Goal: Task Accomplishment & Management: Complete application form

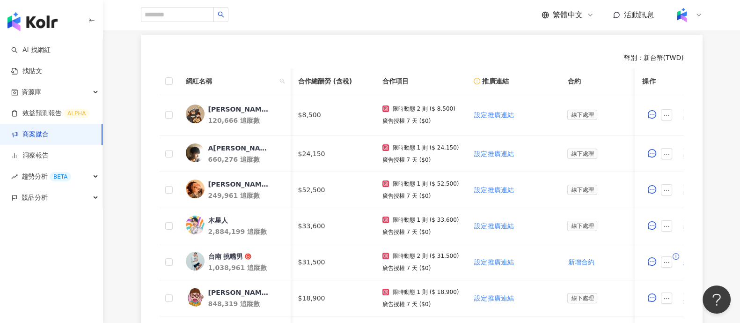
scroll to position [0, 386]
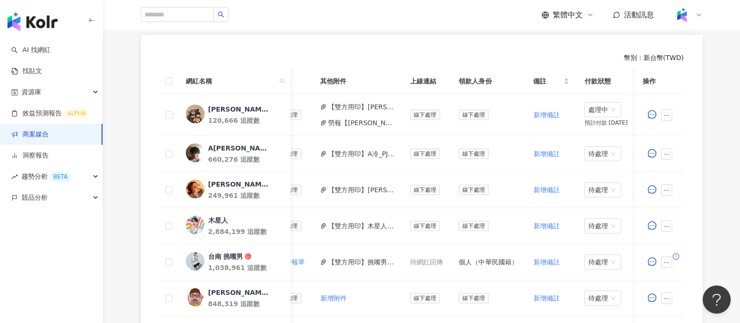
click at [49, 139] on link "商案媒合" at bounding box center [29, 134] width 37 height 9
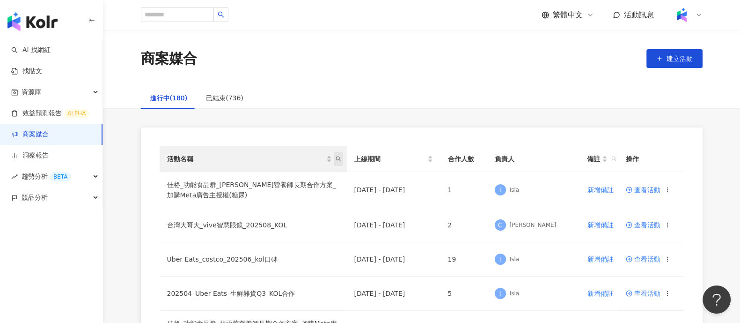
click at [337, 158] on icon "search" at bounding box center [339, 159] width 6 height 6
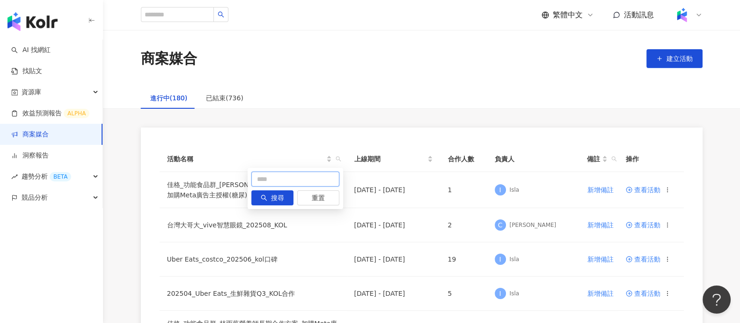
click at [277, 183] on input "text" at bounding box center [295, 178] width 88 height 15
type input "*"
type input "***"
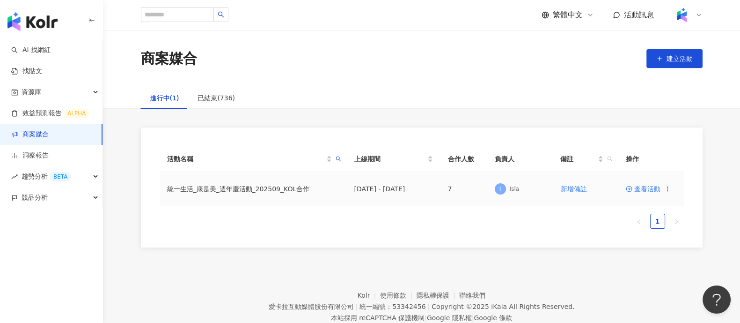
click at [624, 189] on td "查看活動" at bounding box center [651, 189] width 66 height 34
click at [627, 190] on icon at bounding box center [629, 188] width 7 height 7
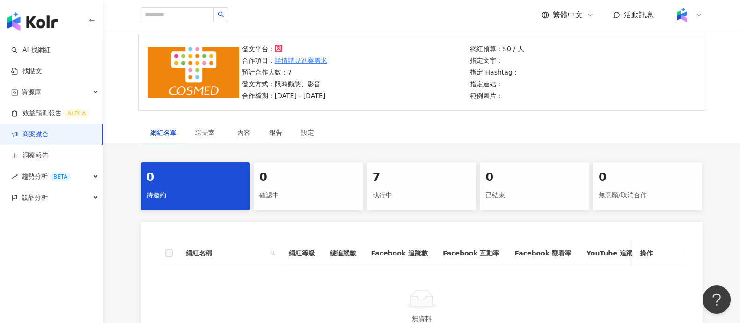
scroll to position [220, 0]
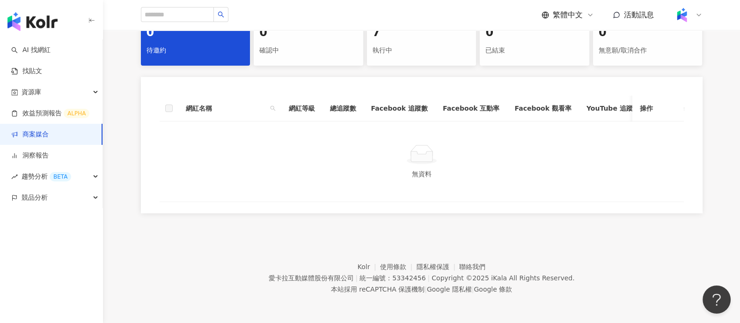
click at [413, 43] on div "執行中" at bounding box center [422, 51] width 98 height 16
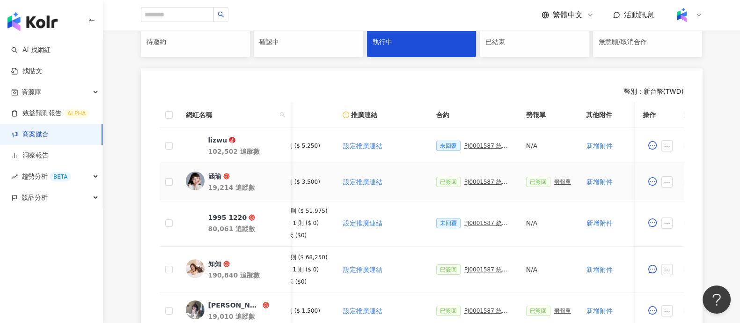
scroll to position [0, 234]
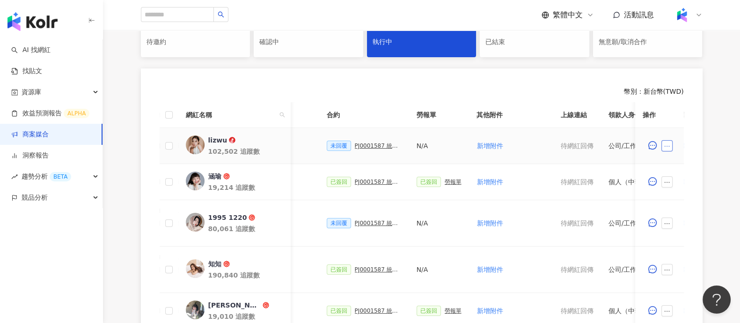
click at [666, 148] on icon "ellipsis" at bounding box center [667, 146] width 7 height 7
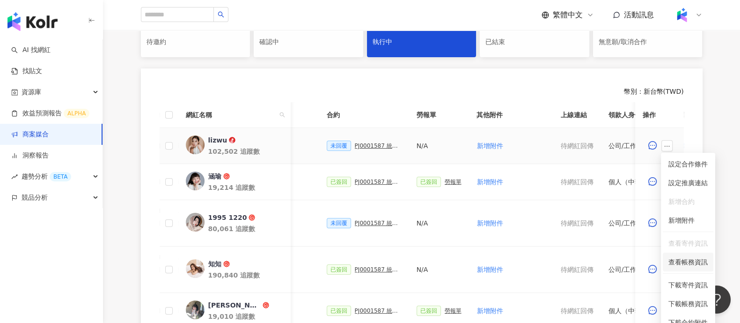
click at [693, 261] on span "查看帳務資訊" at bounding box center [688, 262] width 39 height 10
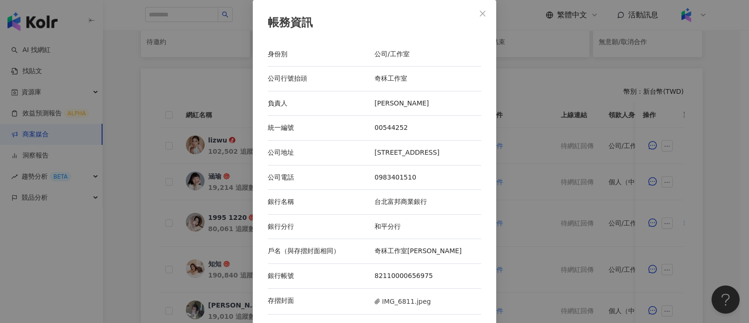
click at [684, 125] on div "帳務資訊 身份別 公司/工作室 公司行號抬頭 奇秝工作室 負責人 伍淯羚 統一編號 00544252 公司地址 台北市信義區信義路四段415號7樓之三 公司電…" at bounding box center [374, 161] width 749 height 323
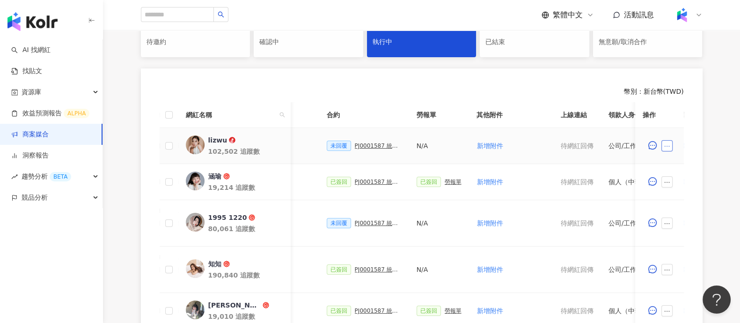
click at [669, 145] on icon "ellipsis" at bounding box center [667, 146] width 7 height 7
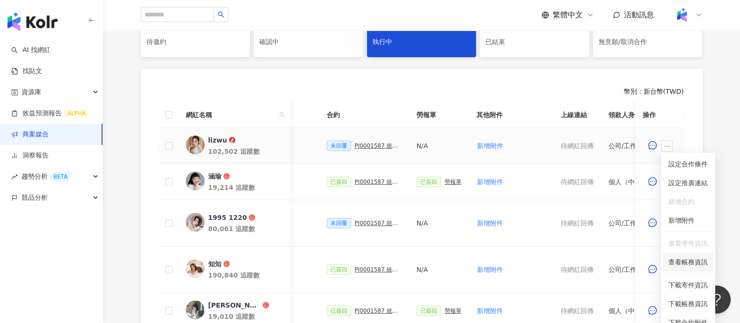
click at [686, 267] on li "查看帳務資訊" at bounding box center [688, 261] width 51 height 19
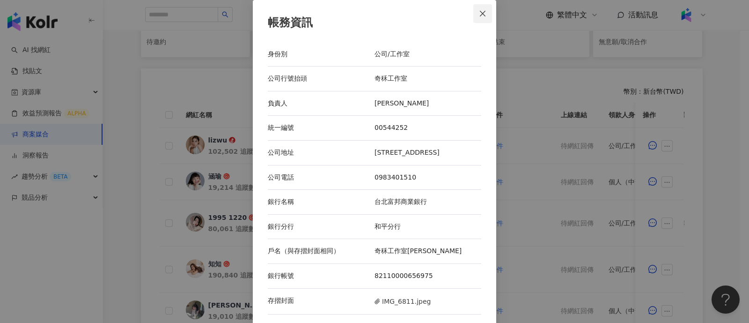
click at [479, 11] on icon "close" at bounding box center [482, 13] width 7 height 7
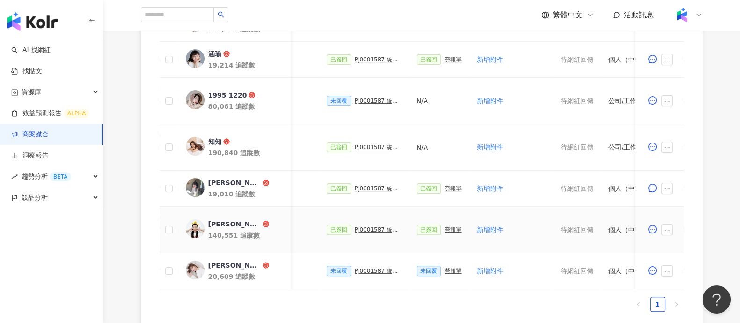
scroll to position [395, 0]
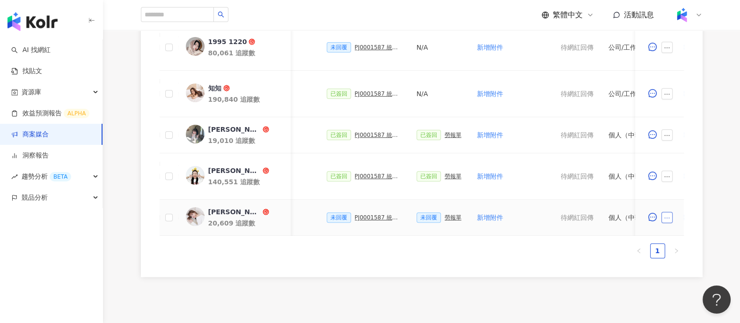
click at [669, 218] on icon "ellipsis" at bounding box center [667, 217] width 7 height 7
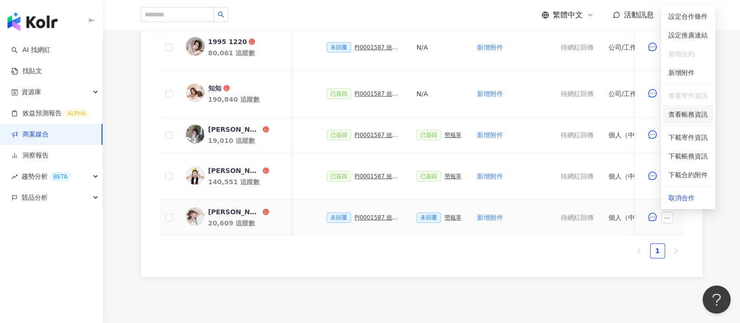
click at [695, 110] on span "查看帳務資訊" at bounding box center [688, 114] width 39 height 10
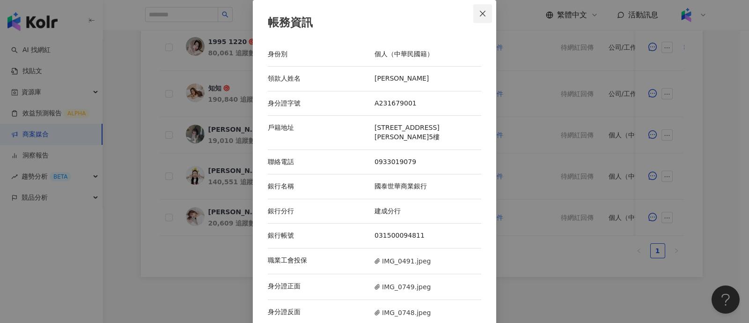
click at [482, 8] on button "Close" at bounding box center [482, 13] width 19 height 19
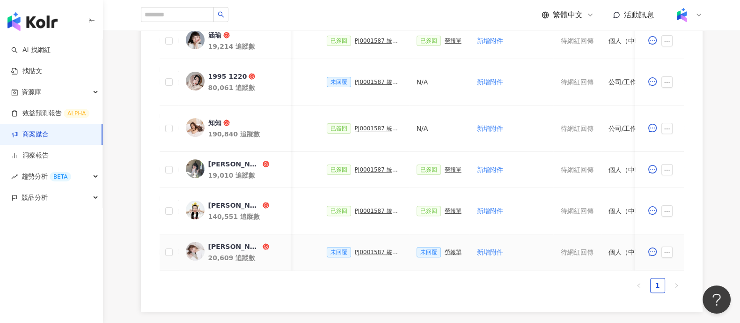
scroll to position [337, 0]
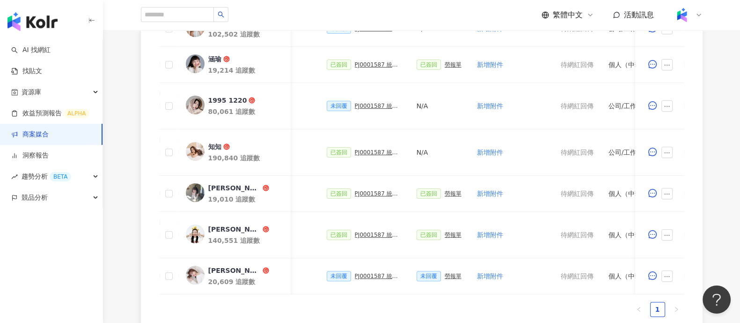
click at [692, 97] on div "幣別 ： 新台幣 ( TWD ) 網紅名稱 合作總酬勞 (含稅) 合作項目 推廣連結 合約 勞報單 其他附件 上線連結 領款人身份 備註 付款狀態 操作 li…" at bounding box center [422, 143] width 562 height 384
click at [664, 105] on icon "ellipsis" at bounding box center [667, 106] width 7 height 7
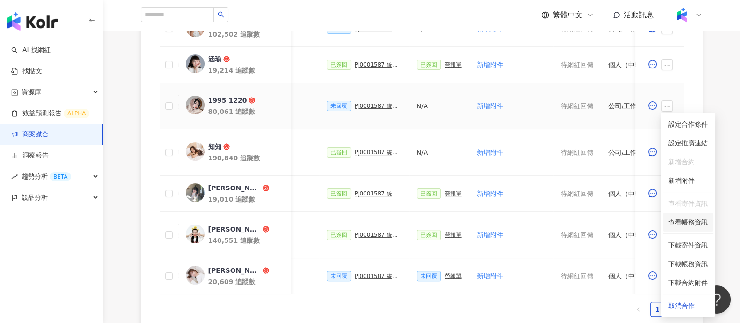
click at [681, 224] on span "查看帳務資訊" at bounding box center [688, 222] width 39 height 10
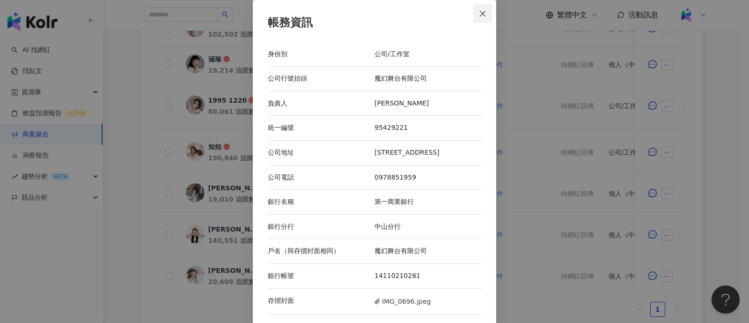
click at [481, 15] on icon "close" at bounding box center [482, 13] width 7 height 7
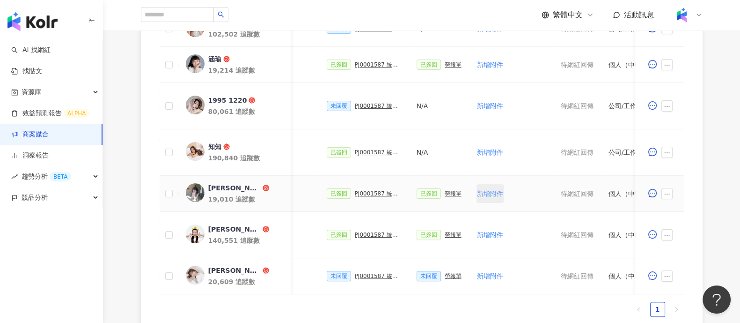
scroll to position [220, 0]
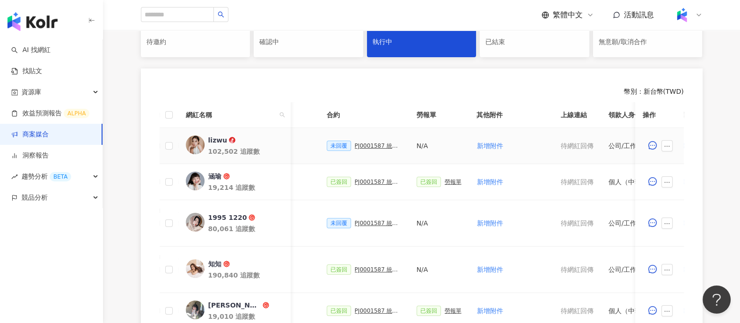
click at [364, 143] on div "PJ0001587 統一生活_康是美_週年慶活動_202509_活動確認單" at bounding box center [378, 145] width 47 height 7
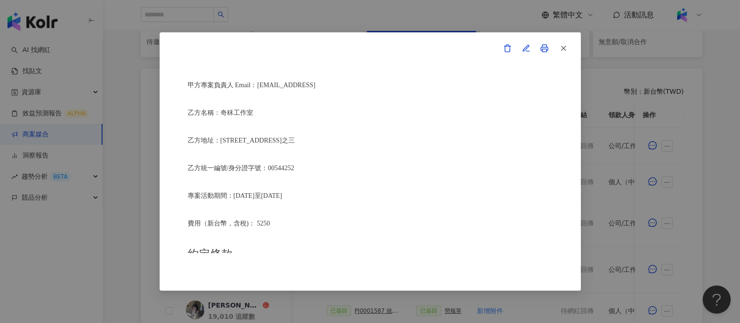
scroll to position [293, 0]
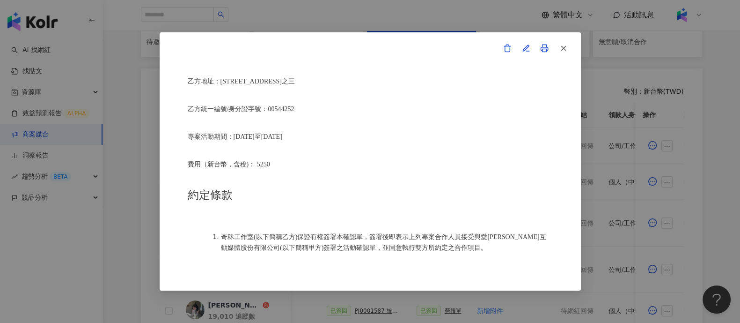
click at [569, 50] on button "button" at bounding box center [563, 48] width 19 height 19
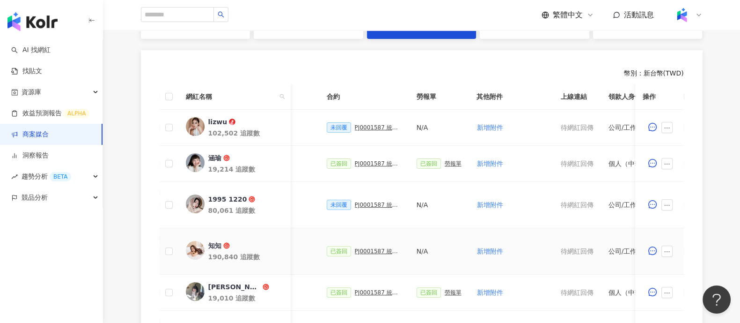
scroll to position [220, 0]
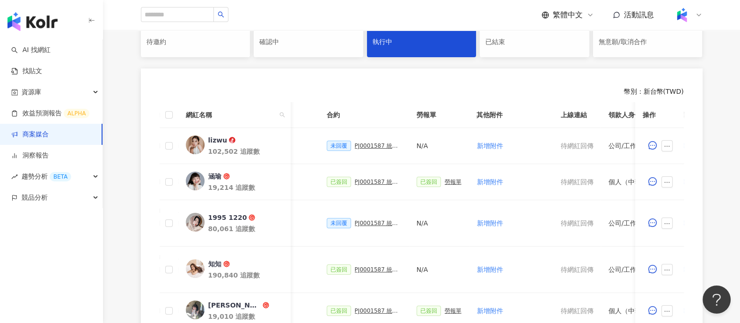
click at [709, 191] on div "0 待邀約 0 確認中 7 執行中 0 已結束 0 無意願/取消合作 幣別 ： 新台幣 ( TWD ) 網紅名稱 合作總酬勞 (含稅) 合作項目 推廣連結 合…" at bounding box center [421, 230] width 599 height 443
click at [21, 131] on link "商案媒合" at bounding box center [29, 134] width 37 height 9
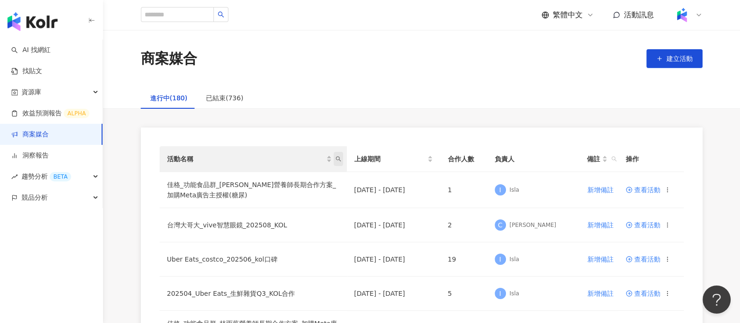
click at [339, 163] on span "活動名稱" at bounding box center [338, 159] width 9 height 14
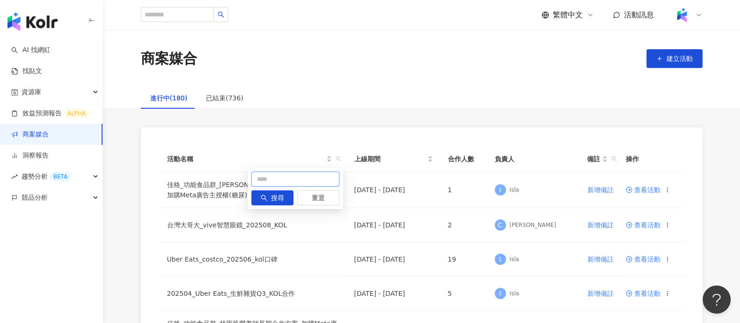
click at [265, 185] on input "text" at bounding box center [295, 178] width 88 height 15
type input "*"
type input "****"
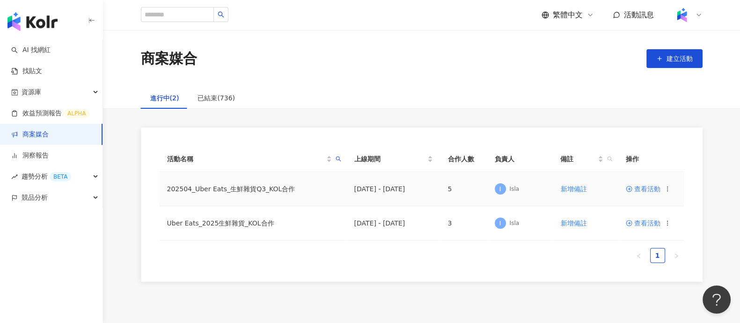
click at [642, 187] on span "查看活動" at bounding box center [643, 188] width 35 height 7
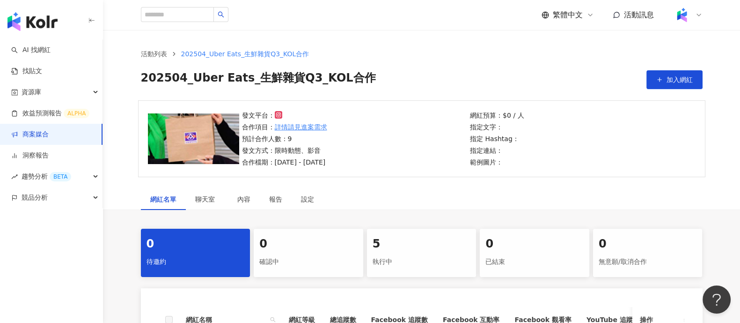
click at [452, 268] on div "執行中" at bounding box center [422, 262] width 98 height 16
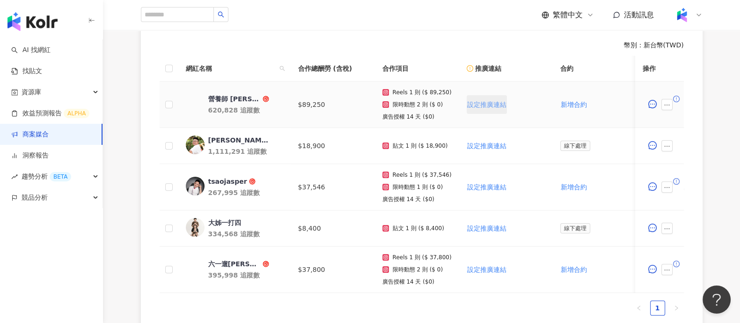
scroll to position [293, 0]
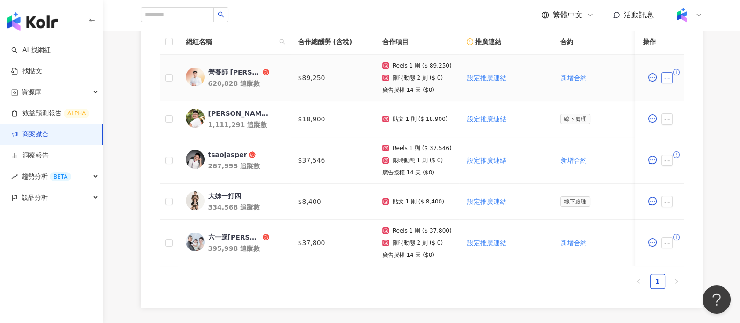
click at [668, 75] on icon "ellipsis" at bounding box center [667, 78] width 7 height 7
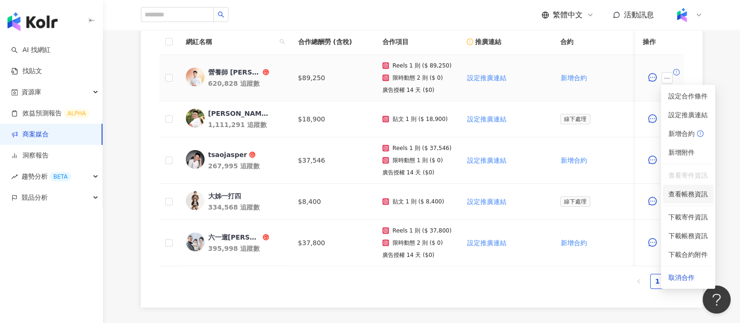
click at [688, 191] on span "查看帳務資訊" at bounding box center [688, 194] width 39 height 10
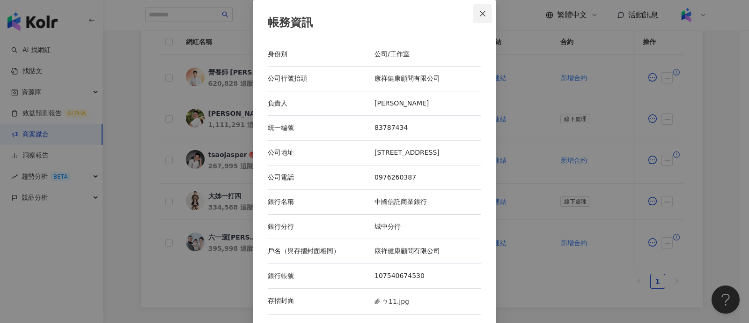
click at [483, 13] on span "Close" at bounding box center [482, 13] width 19 height 7
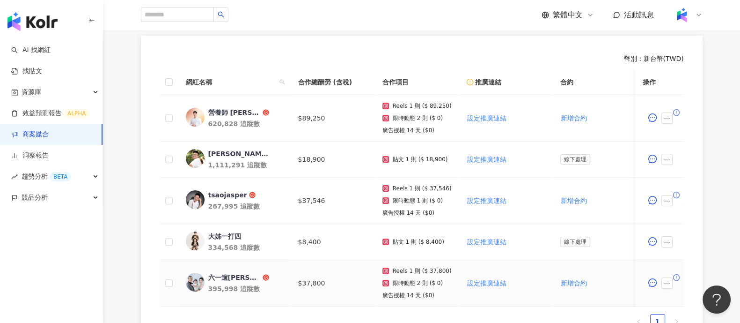
scroll to position [234, 0]
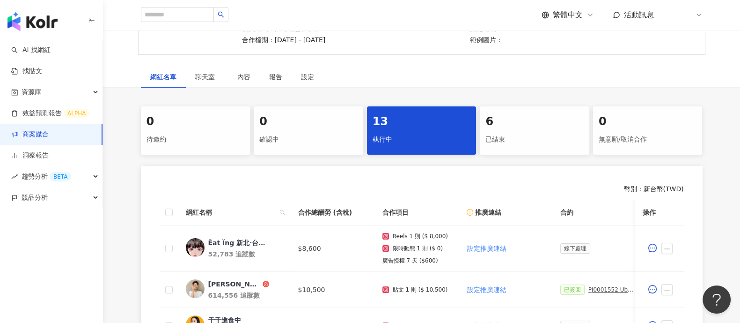
scroll to position [176, 0]
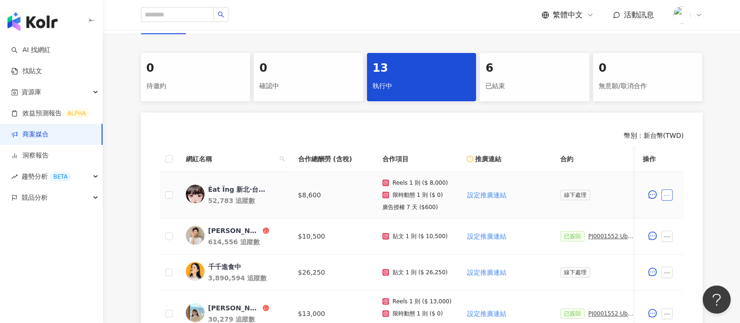
click at [665, 198] on button "button" at bounding box center [666, 194] width 11 height 11
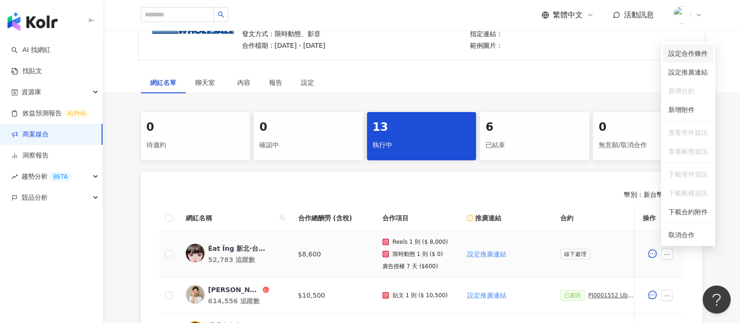
click at [693, 57] on span "設定合作條件" at bounding box center [688, 53] width 39 height 10
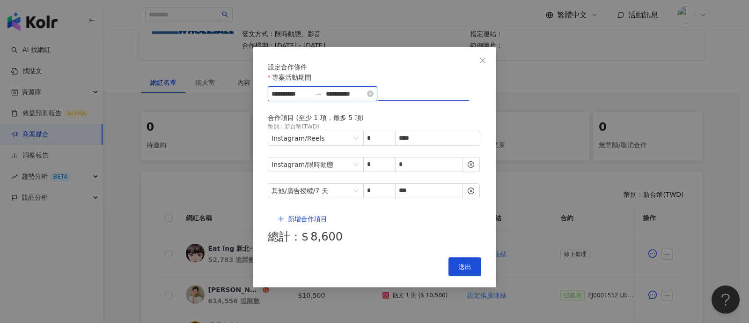
drag, startPoint x: 444, startPoint y: 108, endPoint x: 340, endPoint y: 112, distance: 104.0
click at [340, 101] on div "**********" at bounding box center [323, 93] width 110 height 15
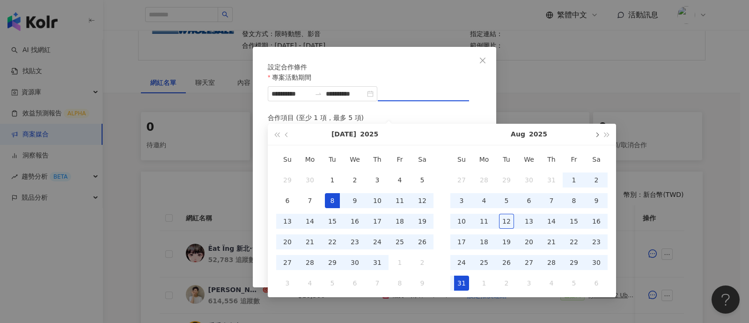
click at [597, 138] on button "button" at bounding box center [596, 134] width 10 height 21
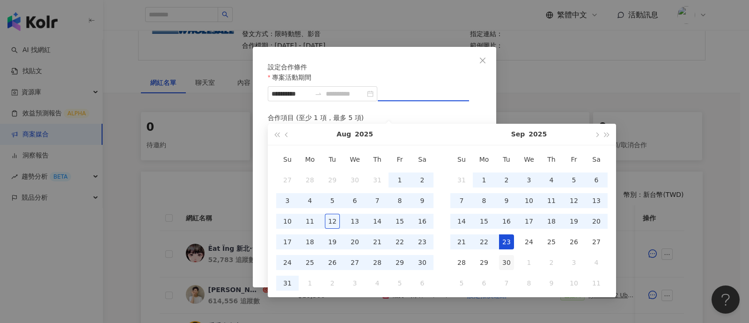
type input "**********"
click at [501, 267] on div "30" at bounding box center [506, 262] width 15 height 15
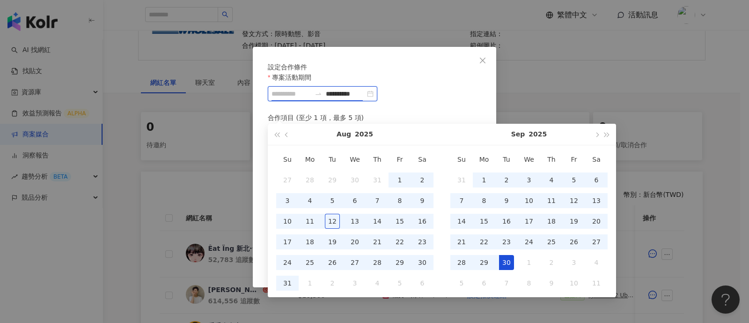
type input "**********"
click at [421, 86] on div "專案活動期間" at bounding box center [374, 79] width 213 height 14
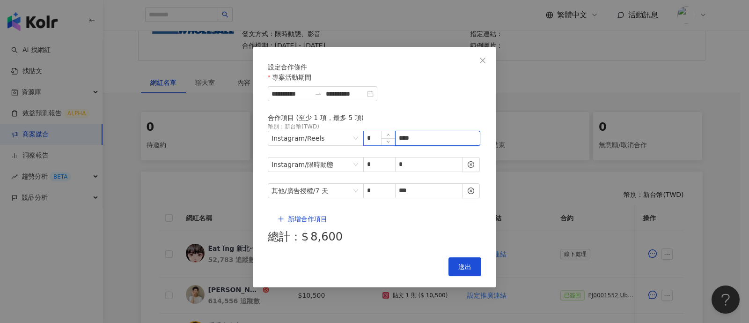
drag, startPoint x: 438, startPoint y: 151, endPoint x: 367, endPoint y: 147, distance: 70.3
click at [367, 146] on span "Instagram / Reels * ****" at bounding box center [374, 138] width 213 height 15
paste input "**"
type input "*****"
drag, startPoint x: 433, startPoint y: 189, endPoint x: 365, endPoint y: 189, distance: 68.4
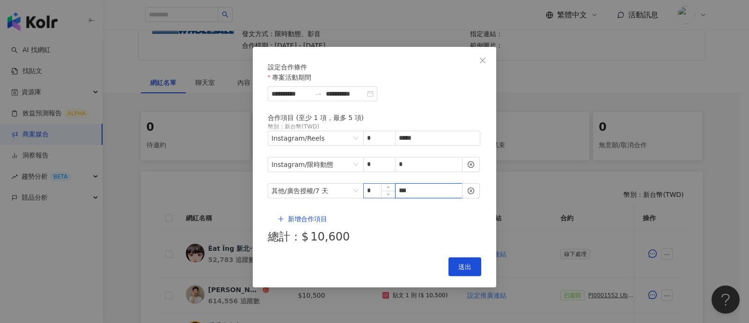
click at [365, 189] on span "其他 / 廣告授權 / 7 天 * ***" at bounding box center [374, 190] width 213 height 15
type input "*"
click at [457, 257] on button "送出" at bounding box center [464, 266] width 33 height 19
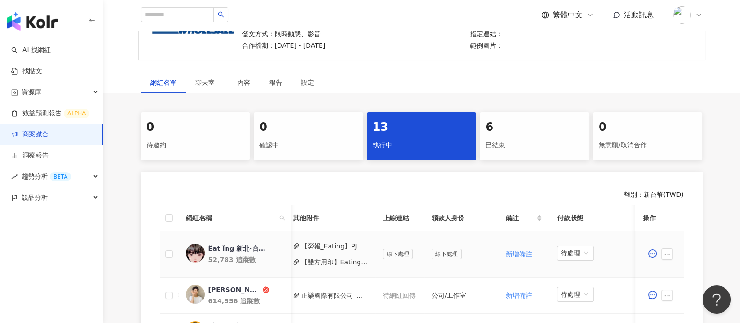
scroll to position [0, 300]
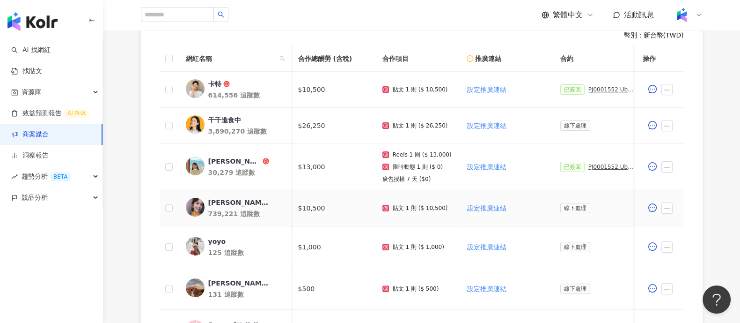
scroll to position [0, 359]
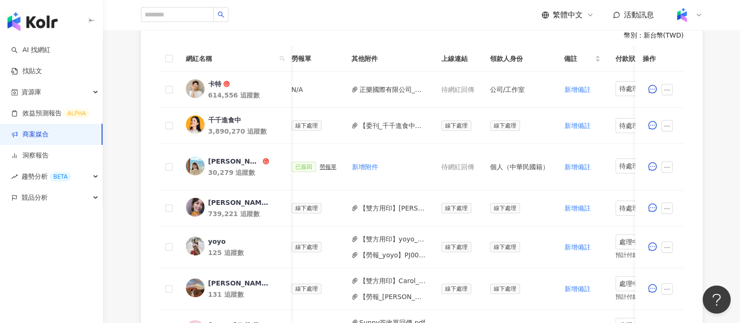
click at [49, 139] on link "商案媒合" at bounding box center [29, 134] width 37 height 9
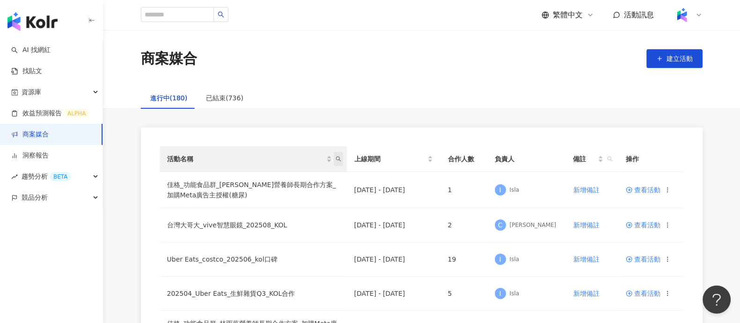
click at [339, 160] on icon "search" at bounding box center [338, 158] width 5 height 5
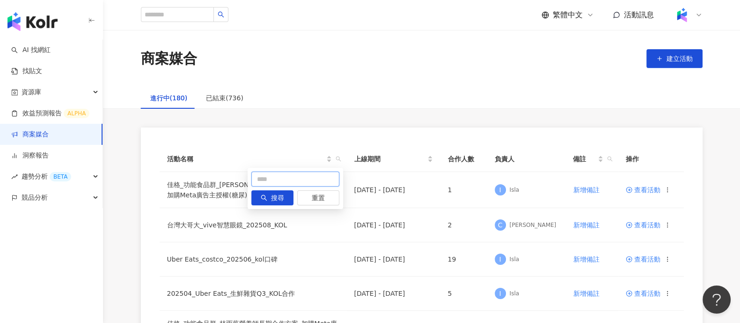
click at [300, 181] on input "text" at bounding box center [295, 178] width 88 height 15
type input "**"
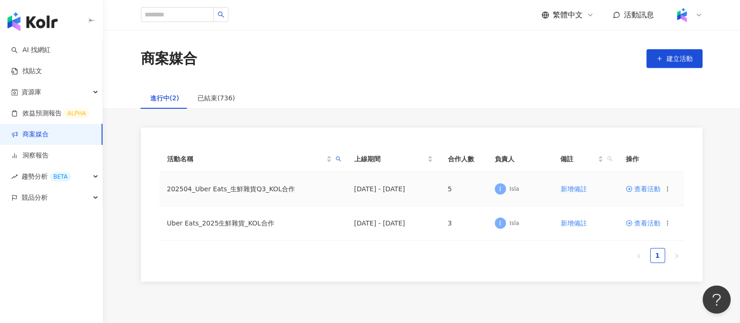
click at [648, 185] on span "查看活動" at bounding box center [643, 188] width 35 height 7
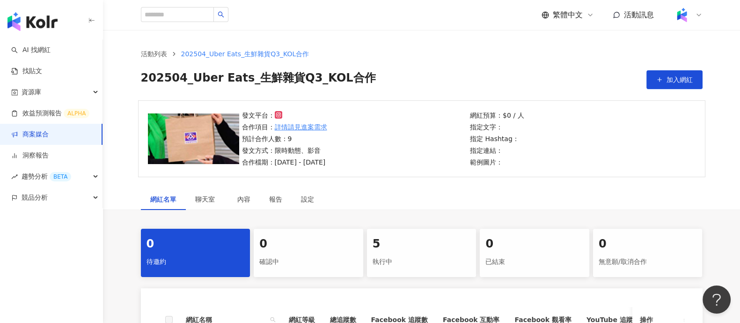
click at [676, 186] on div "發文平台： 合作項目： 詳情請見進案需求 預計合作人數：9 發文方式：限時動態、影音 合作檔期：2025/8/11 - 2025/10/5 網紅預算：$0 /…" at bounding box center [421, 144] width 637 height 88
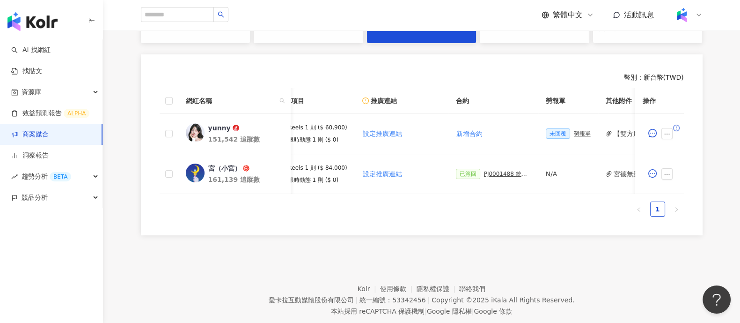
scroll to position [0, 188]
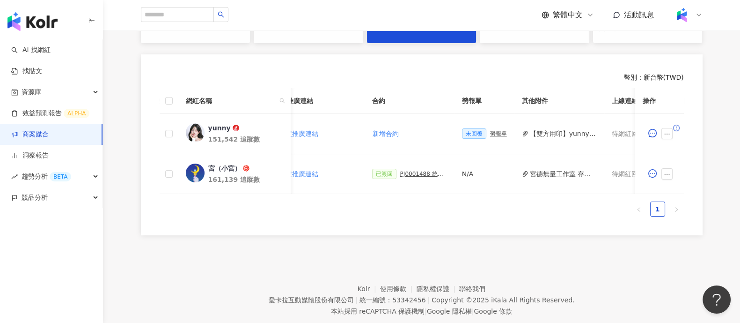
click at [595, 224] on div "網紅名稱 合作總酬勞 (含稅) 合作項目 推廣連結 合約 勞報單 其他附件 上線連結 領款人身份 備註 付款狀態 操作 yunny 151,542 追蹤數 $…" at bounding box center [422, 156] width 524 height 136
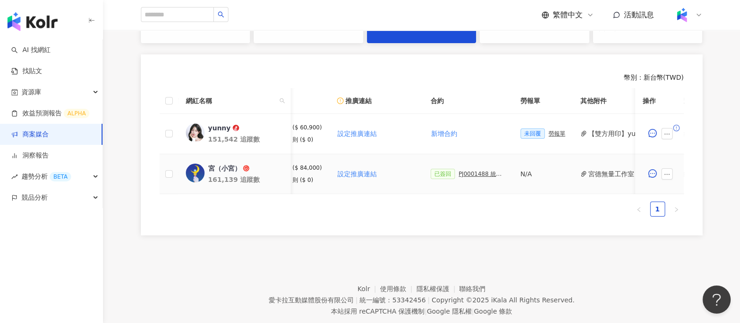
scroll to position [0, 66]
